Goal: Transaction & Acquisition: Purchase product/service

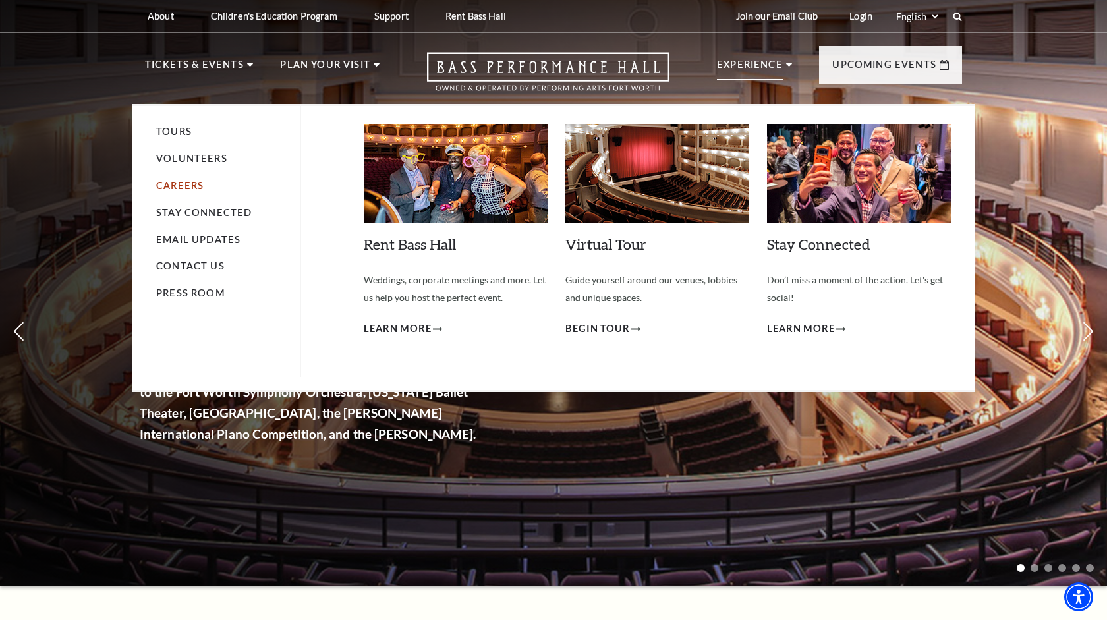
click at [179, 188] on link "Careers" at bounding box center [179, 185] width 47 height 11
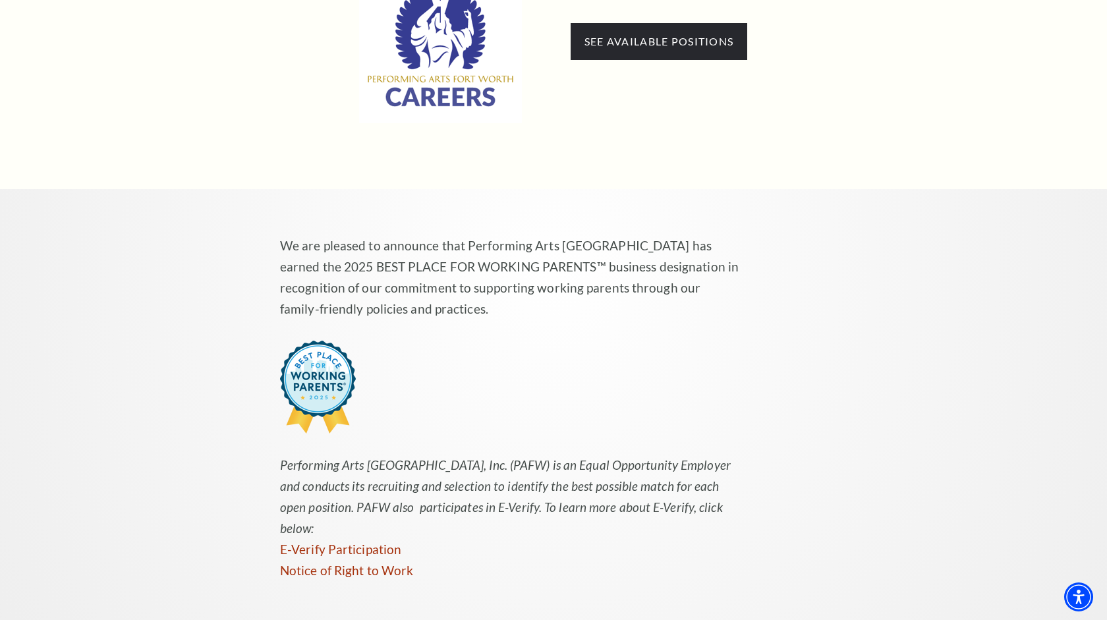
scroll to position [920, 0]
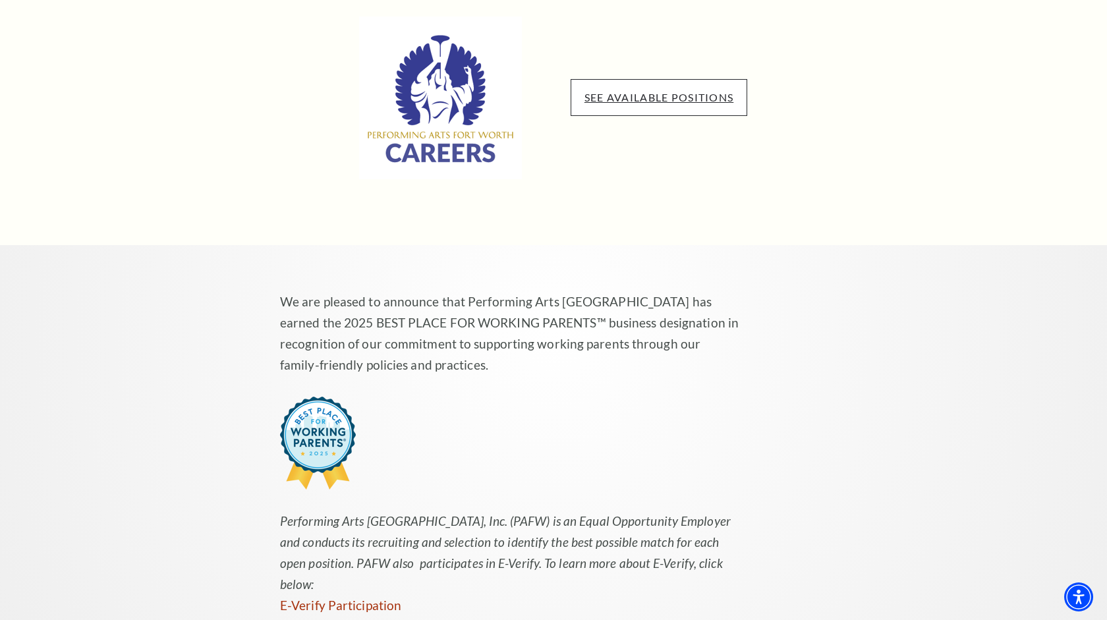
click at [612, 91] on link "See available positions" at bounding box center [659, 97] width 149 height 13
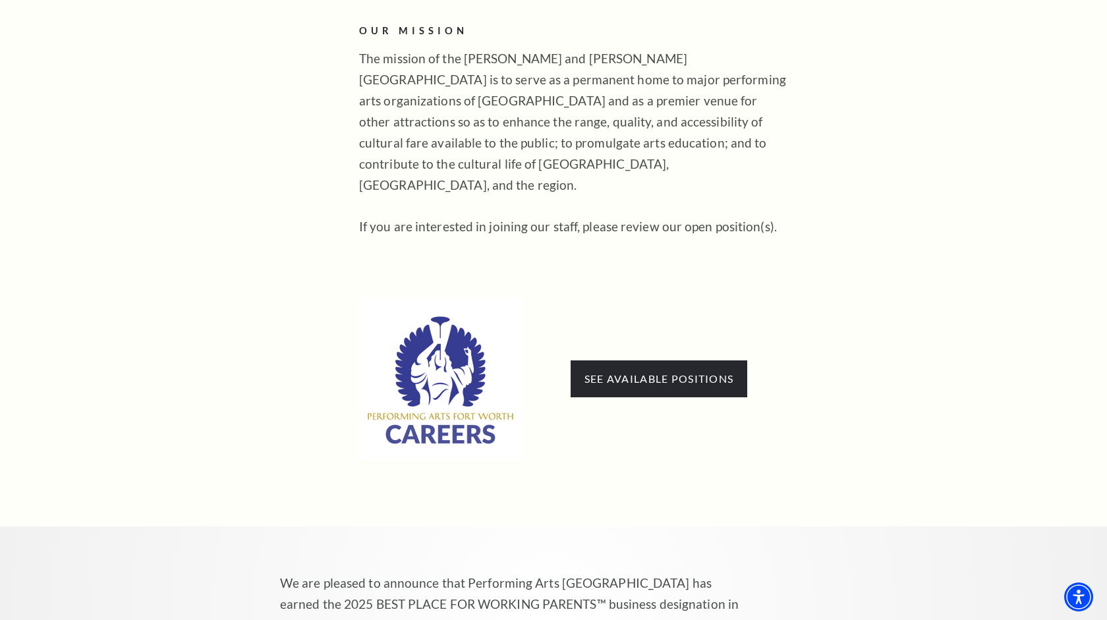
scroll to position [0, 0]
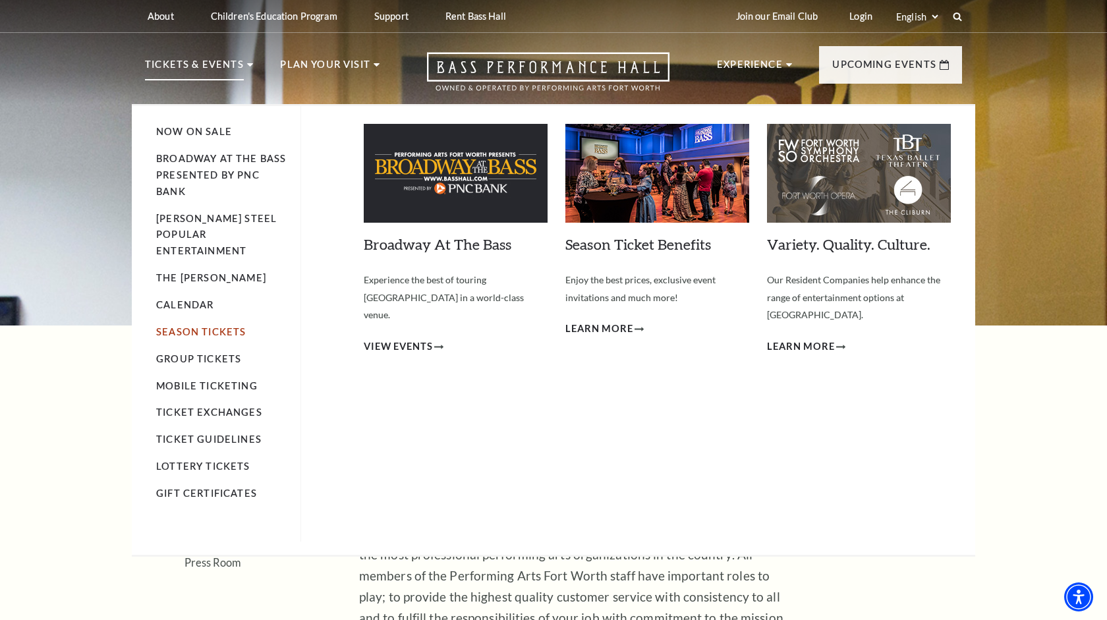
click at [191, 326] on link "Season Tickets" at bounding box center [201, 331] width 90 height 11
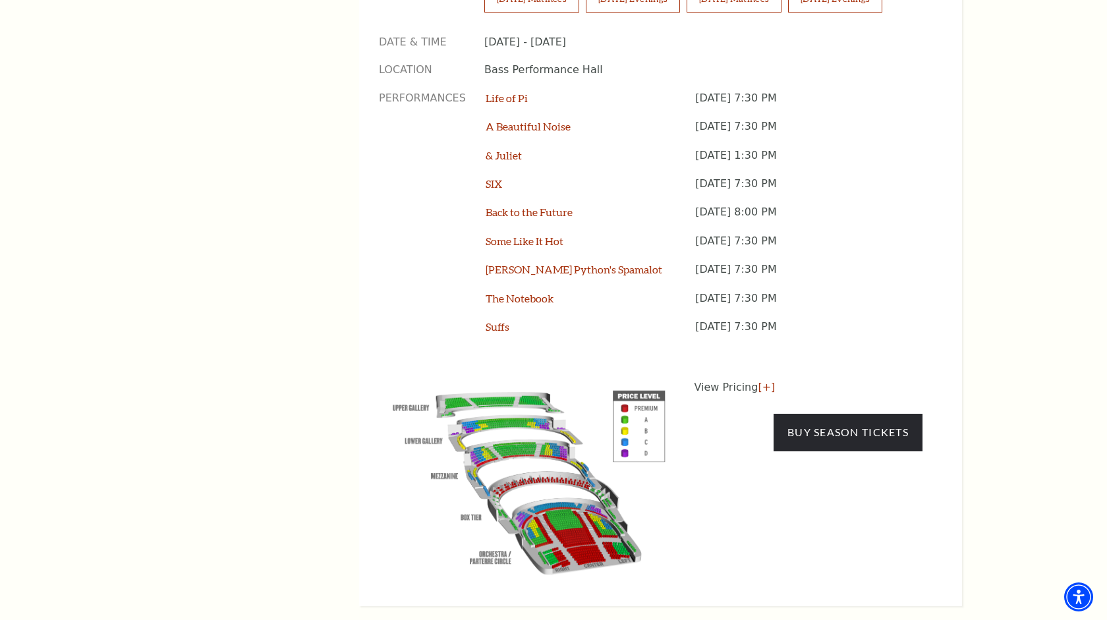
scroll to position [1120, 0]
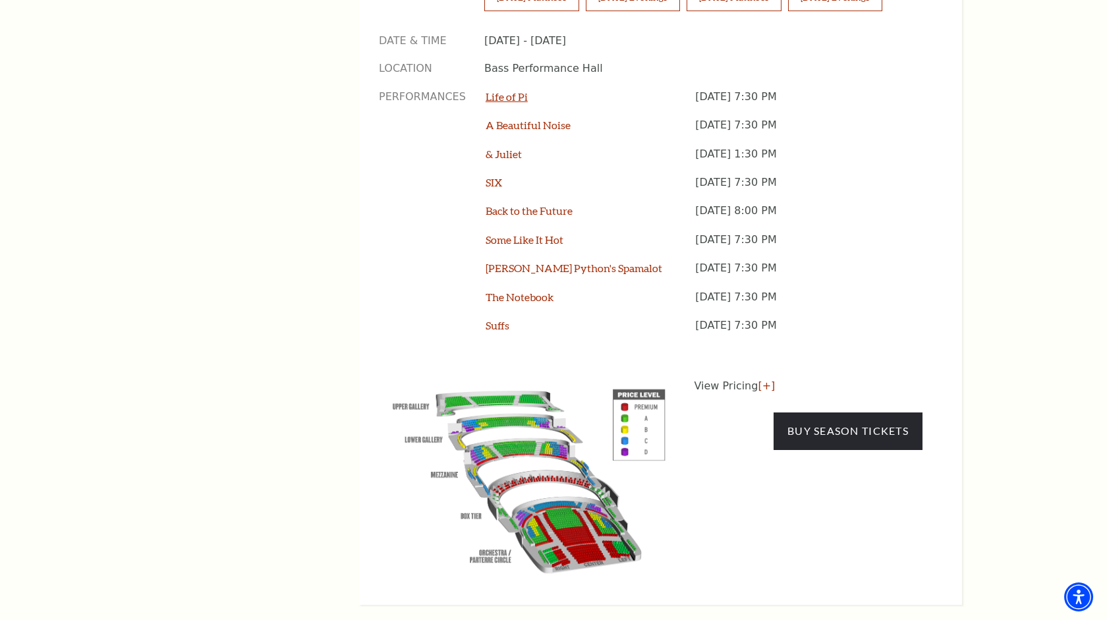
click at [512, 90] on link "Life of Pi" at bounding box center [507, 96] width 42 height 13
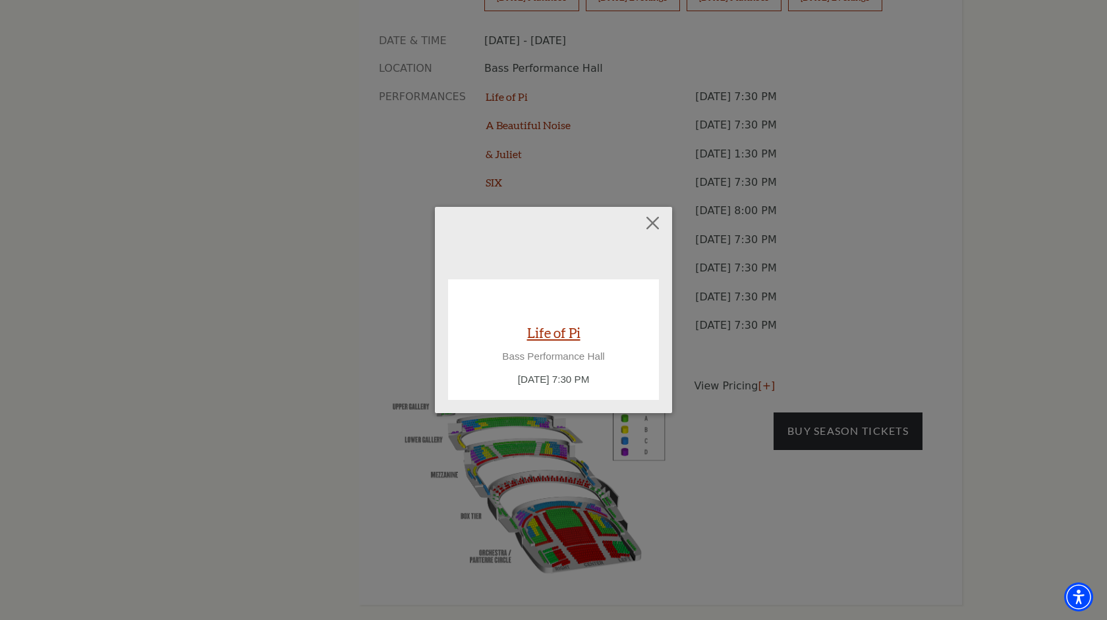
click at [552, 334] on link "Life of Pi" at bounding box center [553, 333] width 53 height 18
click at [657, 222] on button "Close" at bounding box center [653, 222] width 25 height 25
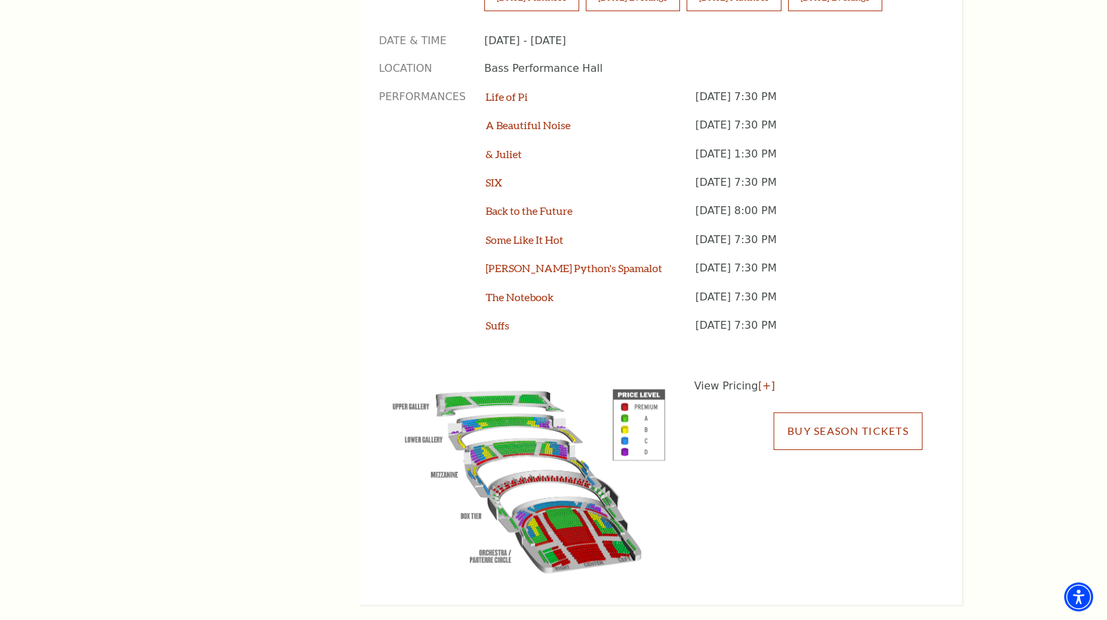
click at [835, 413] on link "Buy Season Tickets" at bounding box center [848, 431] width 149 height 37
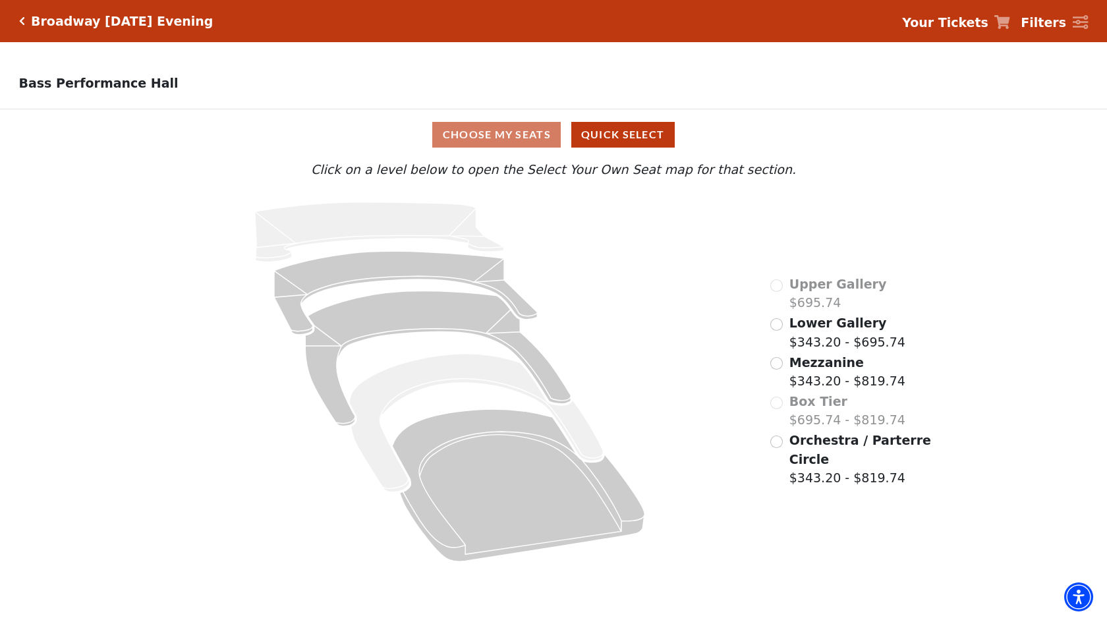
click at [20, 27] on div "Broadway [DATE] Evening" at bounding box center [116, 21] width 194 height 15
click at [26, 22] on div "Broadway [DATE] Evening" at bounding box center [119, 21] width 189 height 15
click at [22, 23] on icon "Click here to go back to filters" at bounding box center [22, 20] width 6 height 9
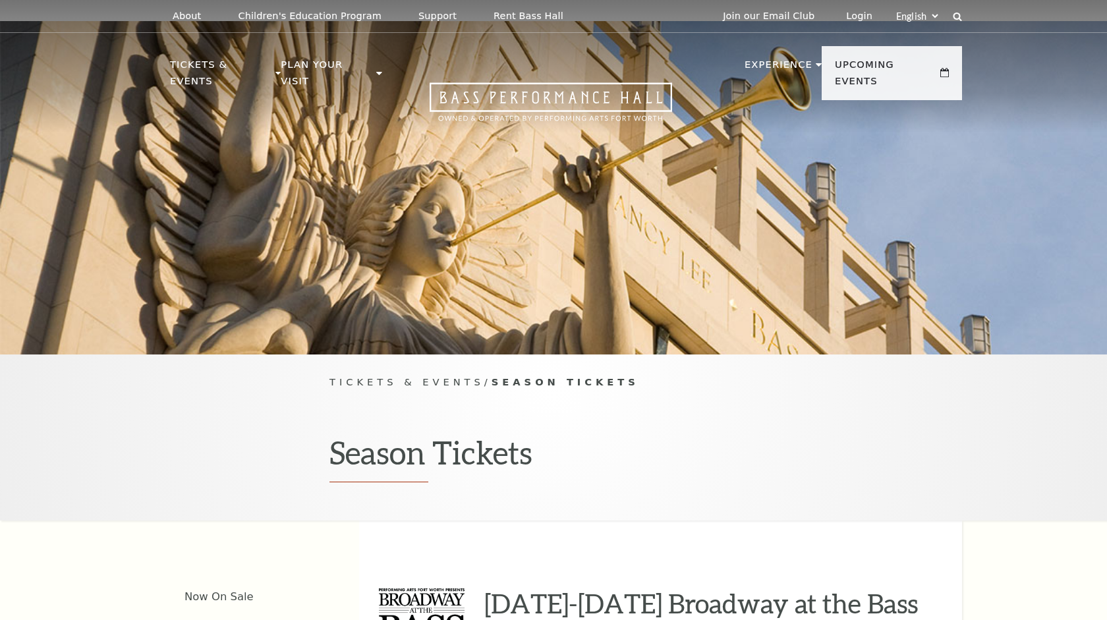
scroll to position [1120, 0]
